Goal: Task Accomplishment & Management: Manage account settings

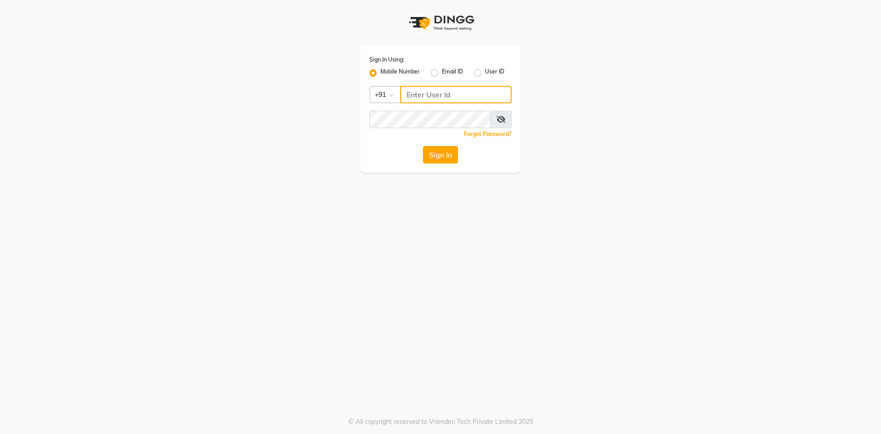
type input "9281094731"
click at [448, 154] on button "Sign In" at bounding box center [440, 154] width 35 height 17
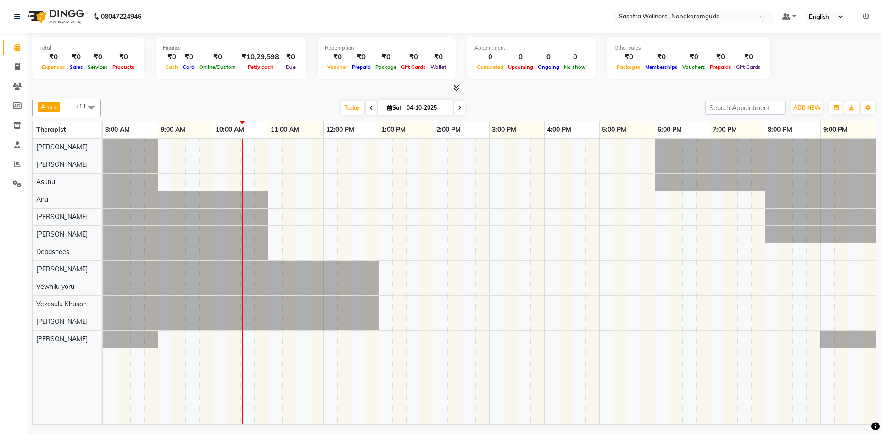
click at [369, 105] on icon at bounding box center [371, 108] width 4 height 6
type input "03-10-2025"
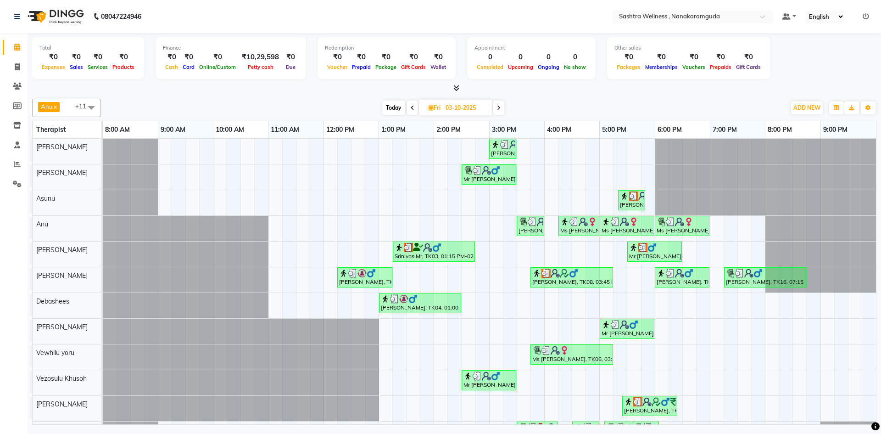
click at [457, 84] on icon at bounding box center [456, 87] width 6 height 7
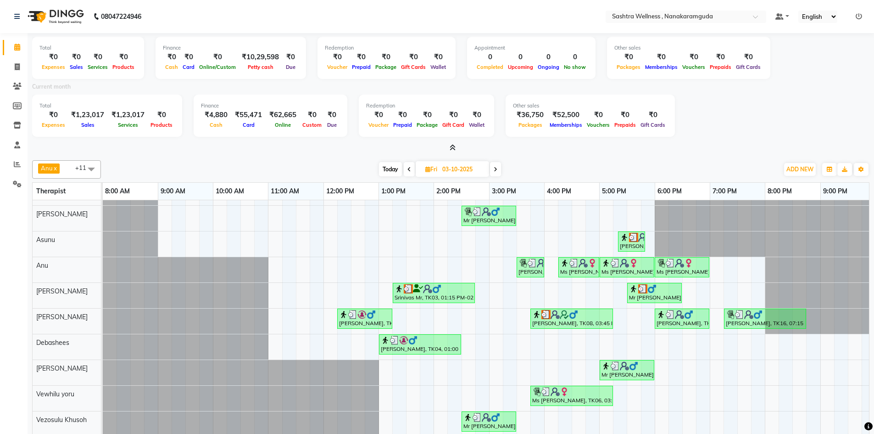
scroll to position [22, 0]
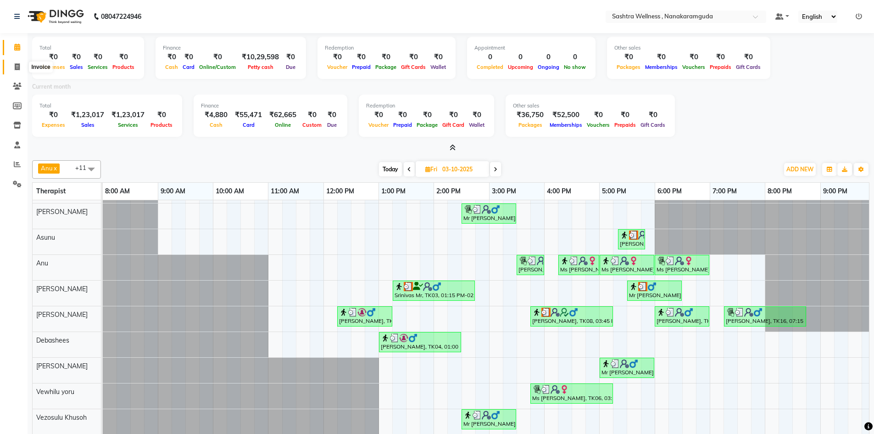
click at [11, 69] on span at bounding box center [17, 67] width 16 height 11
select select "service"
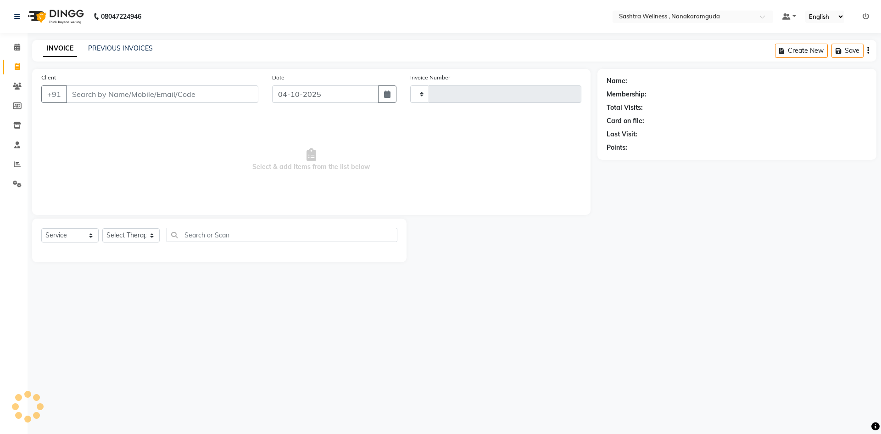
type input "0332"
select select "6669"
click at [129, 46] on link "PREVIOUS INVOICES" at bounding box center [120, 48] width 65 height 8
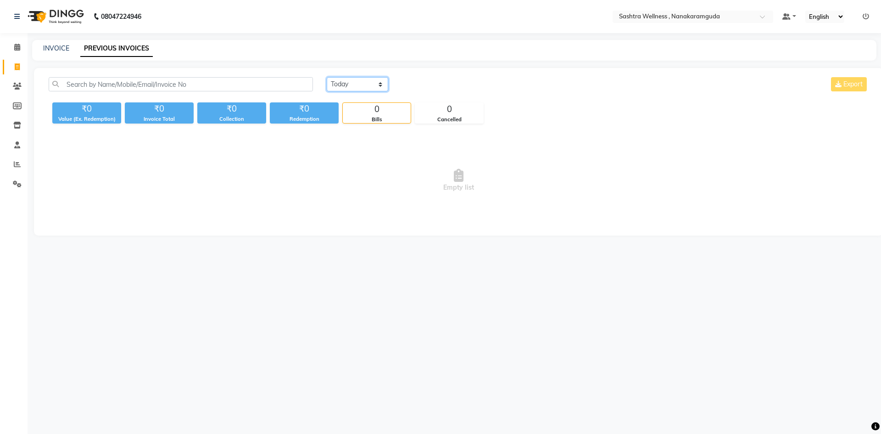
click at [370, 83] on select "[DATE] [DATE] Custom Range" at bounding box center [357, 84] width 61 height 14
select select "[DATE]"
click at [327, 77] on select "[DATE] [DATE] Custom Range" at bounding box center [357, 84] width 61 height 14
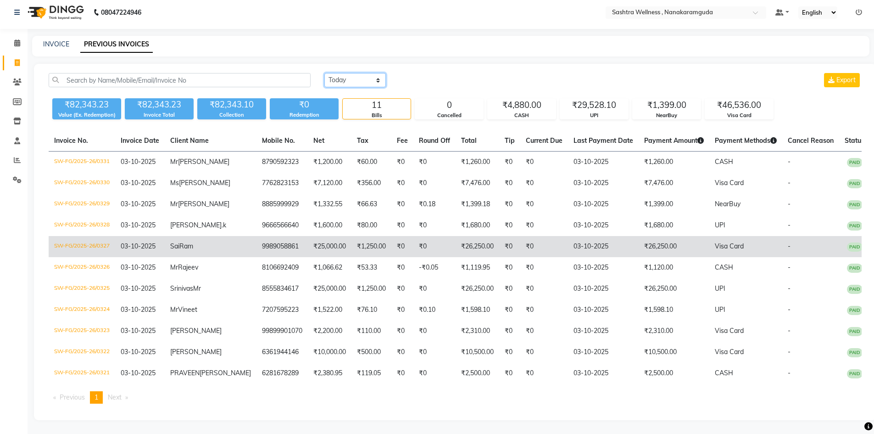
scroll to position [5, 0]
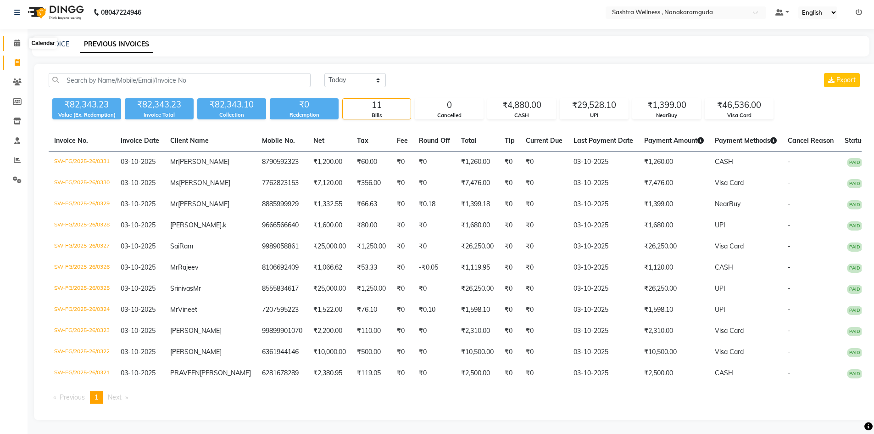
click at [17, 43] on icon at bounding box center [17, 42] width 6 height 7
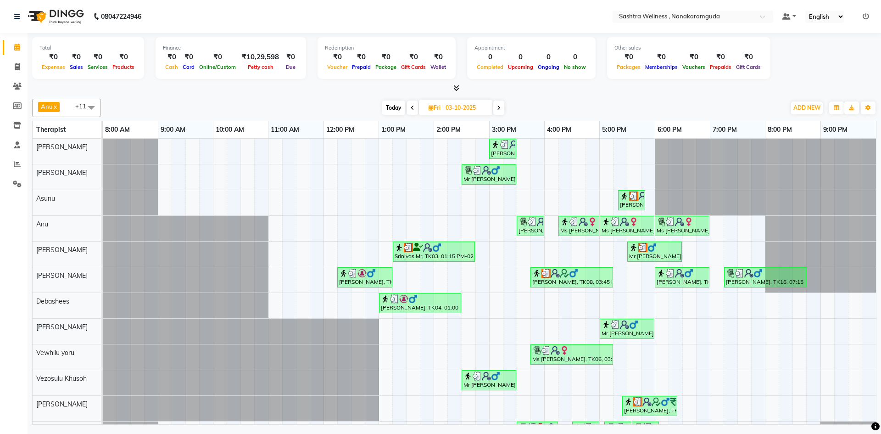
click at [414, 108] on icon at bounding box center [413, 108] width 4 height 6
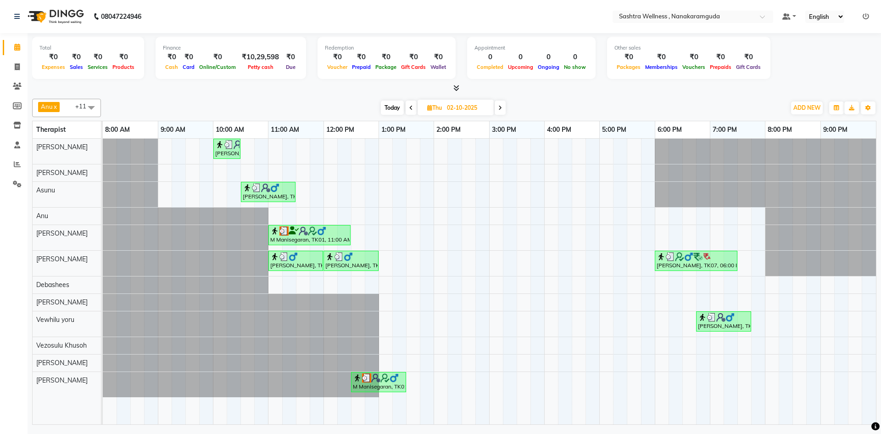
click at [453, 85] on icon at bounding box center [456, 87] width 6 height 7
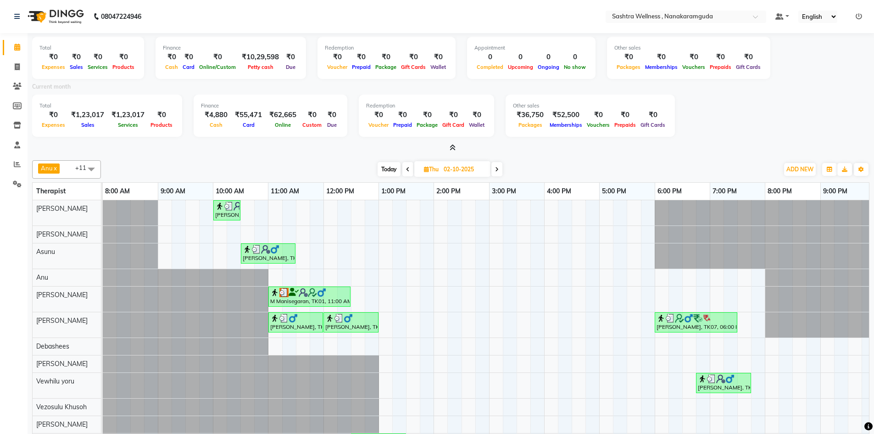
click at [451, 147] on icon at bounding box center [453, 147] width 6 height 7
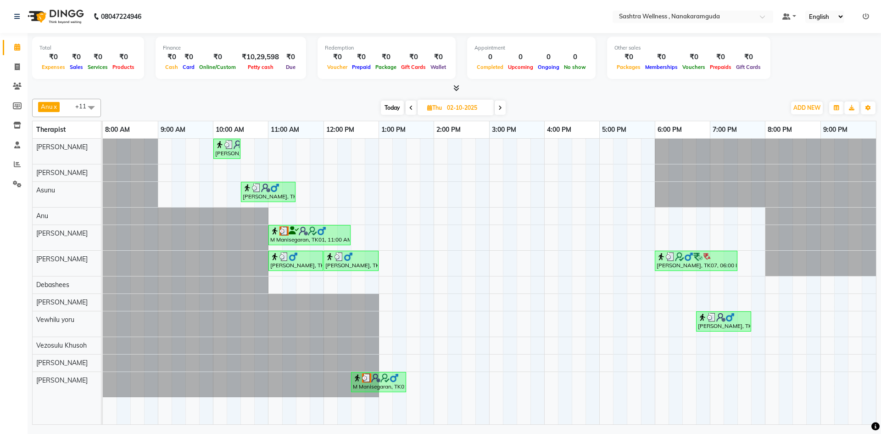
click at [498, 102] on span at bounding box center [500, 108] width 11 height 14
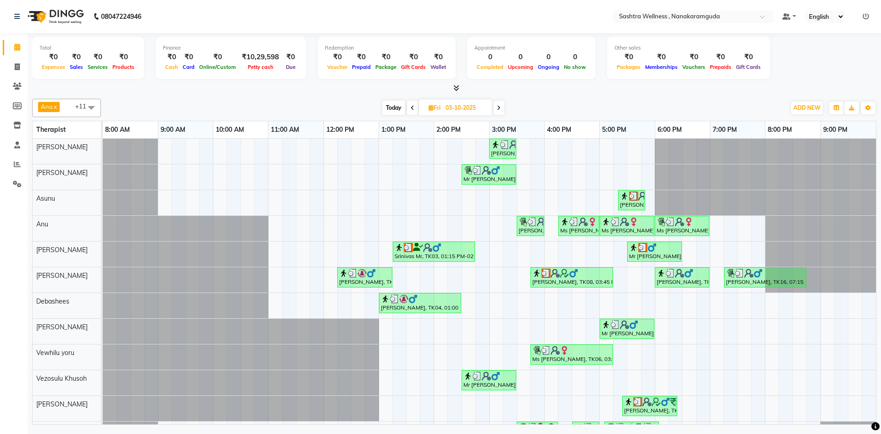
click at [457, 89] on icon at bounding box center [456, 87] width 6 height 7
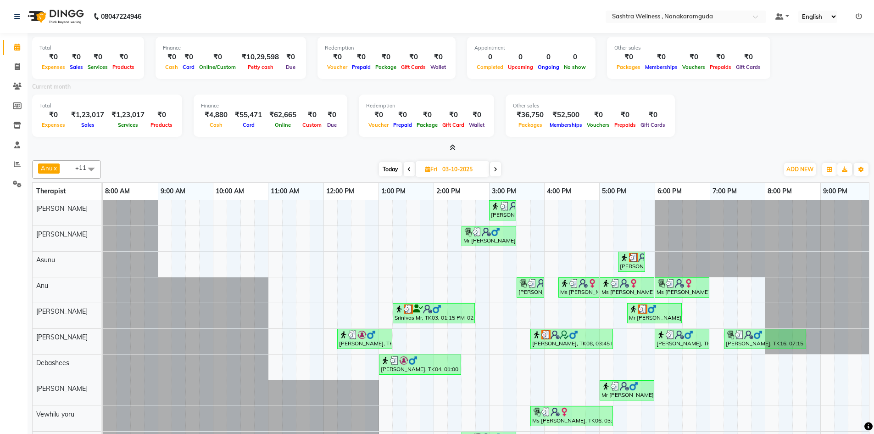
click at [500, 171] on span at bounding box center [495, 169] width 11 height 14
type input "04-10-2025"
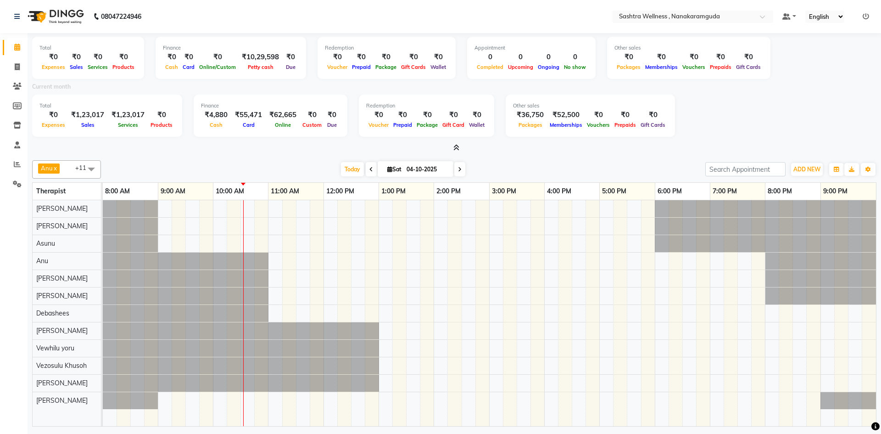
click at [461, 149] on div at bounding box center [454, 148] width 844 height 10
click at [460, 149] on div at bounding box center [454, 148] width 844 height 10
click at [452, 146] on span at bounding box center [455, 148] width 10 height 10
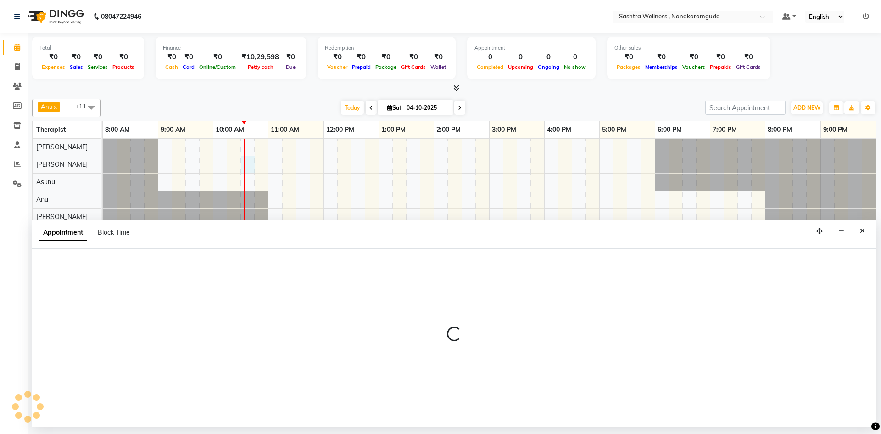
select select "66853"
select select "630"
select select "tentative"
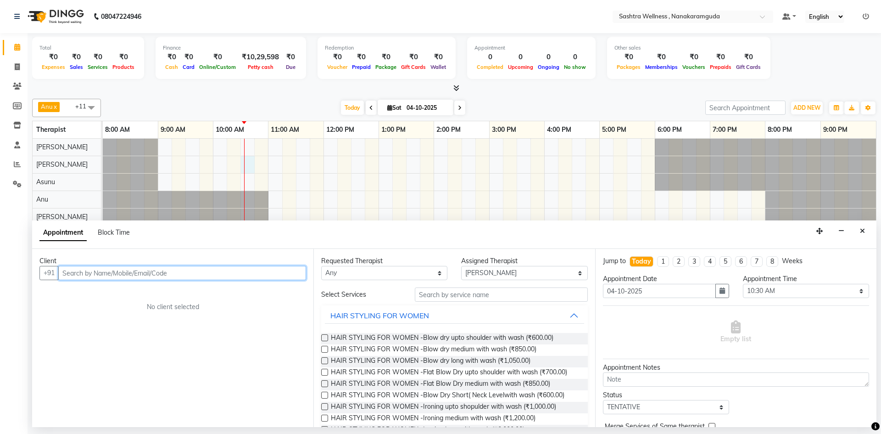
click at [134, 271] on input "text" at bounding box center [182, 273] width 248 height 14
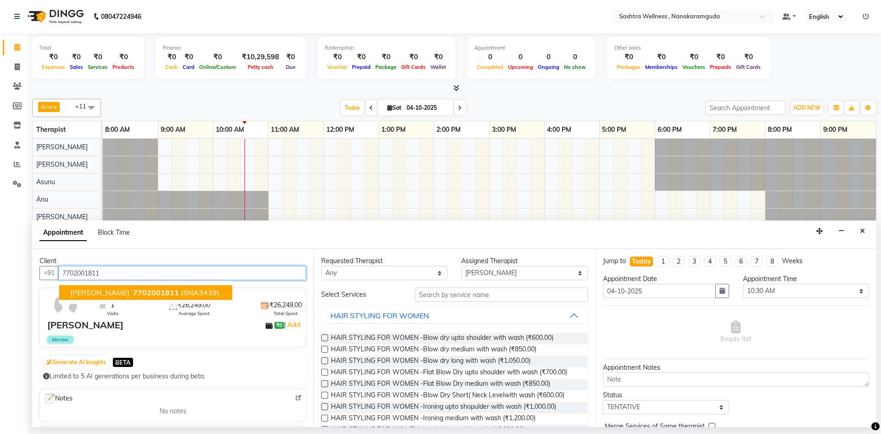
drag, startPoint x: 120, startPoint y: 298, endPoint x: 140, endPoint y: 290, distance: 21.0
click at [121, 296] on button "[PERSON_NAME] 7702001811 (SNA3439)" at bounding box center [145, 292] width 173 height 15
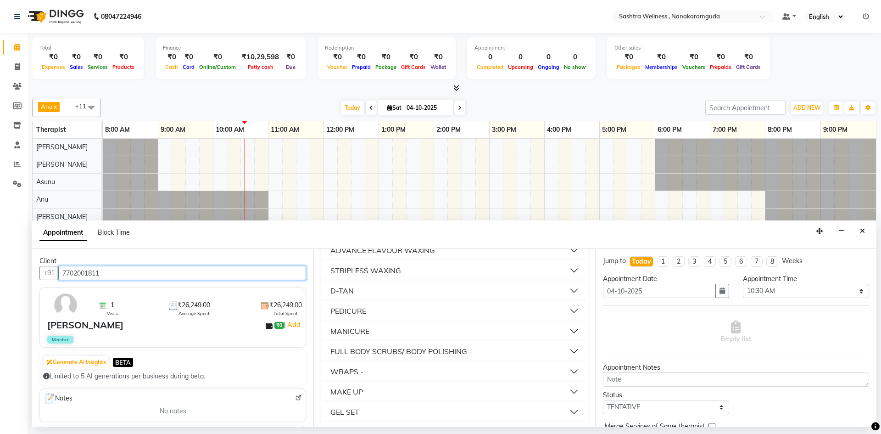
scroll to position [522, 0]
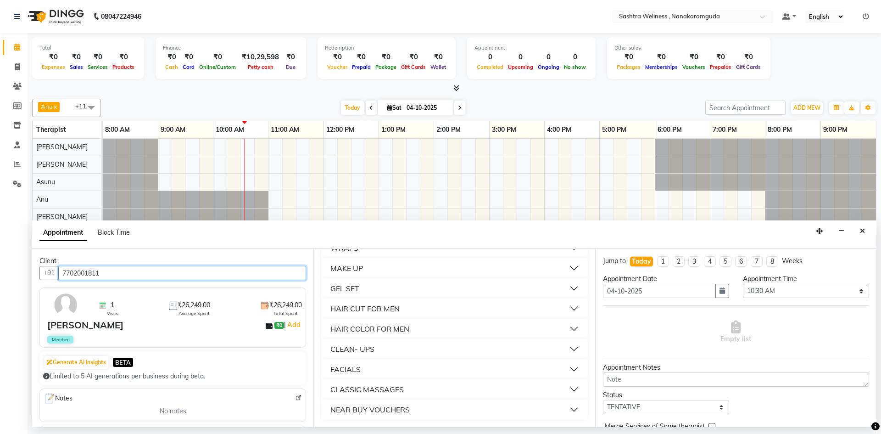
type input "7702001811"
click at [381, 389] on div "CLASSIC MASSAGES" at bounding box center [366, 389] width 73 height 11
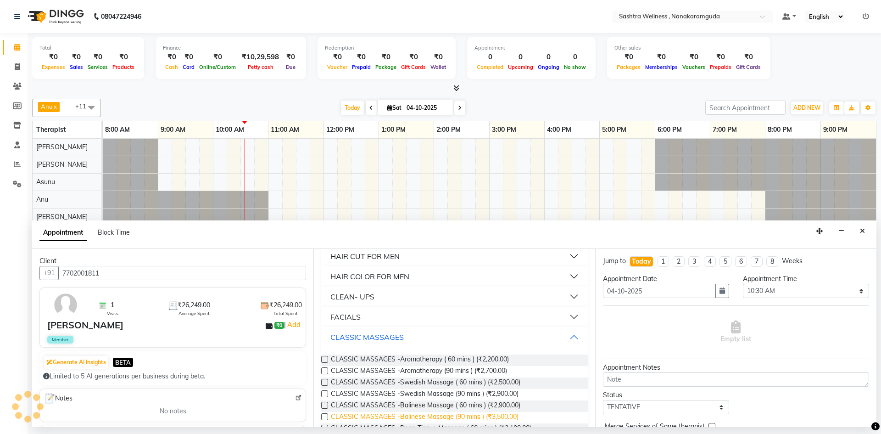
scroll to position [614, 0]
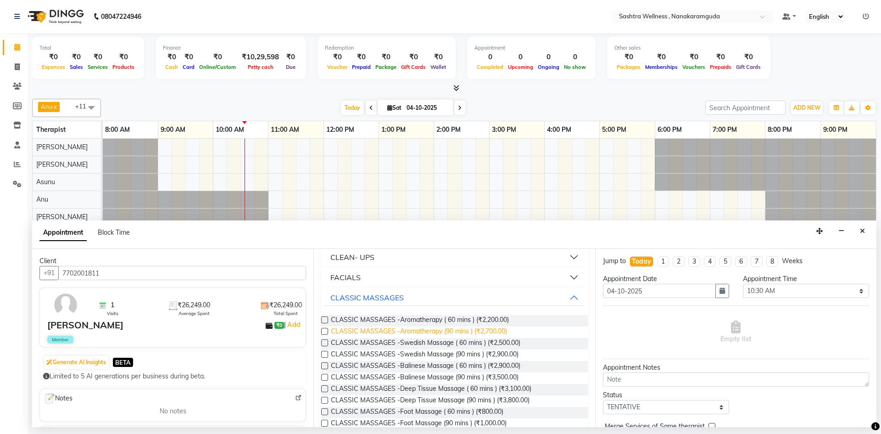
click at [424, 332] on span "CLASSIC MASSAGES -Aromatherapy (90 mins ) (₹2,700.00)" at bounding box center [419, 331] width 176 height 11
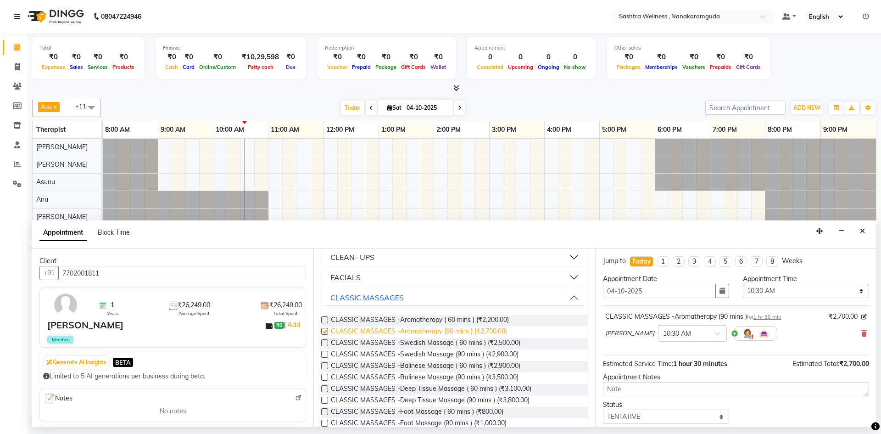
checkbox input "false"
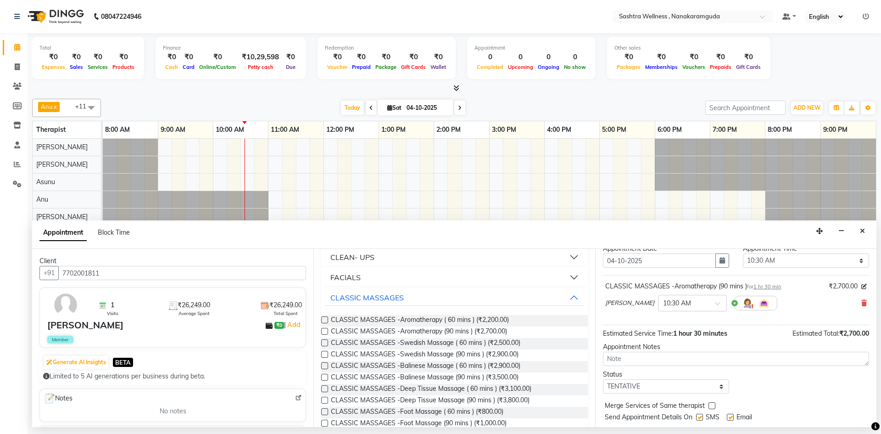
scroll to position [55, 0]
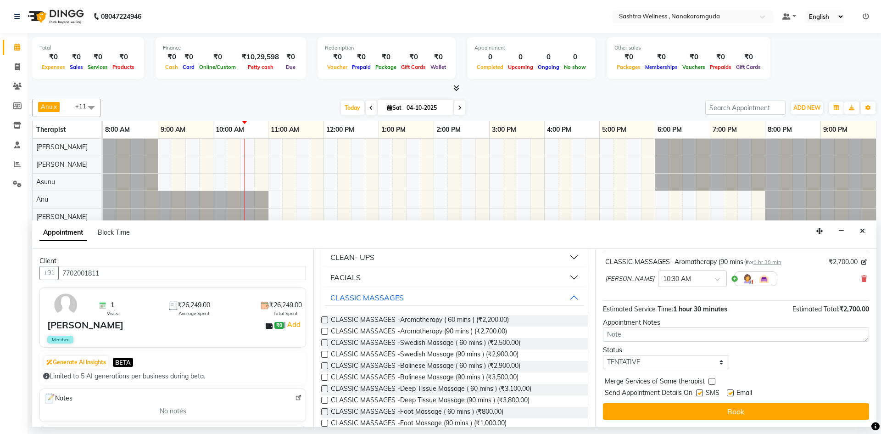
click at [778, 411] on button "Book" at bounding box center [736, 411] width 266 height 17
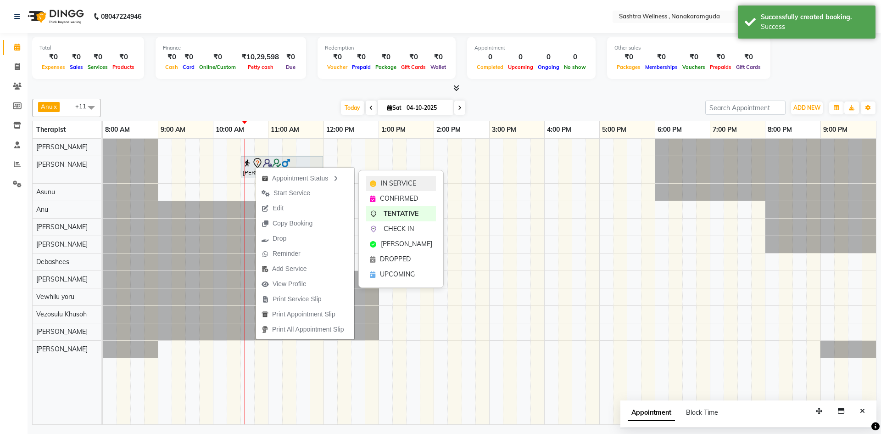
click at [376, 181] on icon at bounding box center [373, 183] width 6 height 6
